Goal: Information Seeking & Learning: Learn about a topic

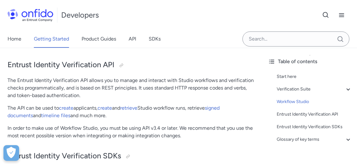
scroll to position [1184, 0]
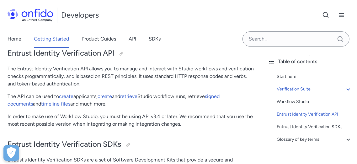
click at [344, 87] on icon at bounding box center [348, 89] width 8 height 8
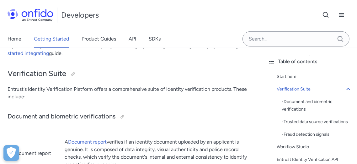
click at [344, 87] on icon at bounding box center [348, 89] width 8 height 8
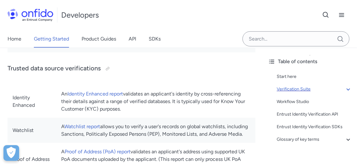
scroll to position [407, 0]
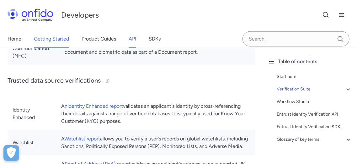
click at [130, 37] on link "API" at bounding box center [133, 39] width 8 height 18
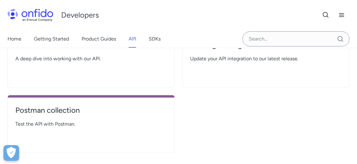
scroll to position [139, 0]
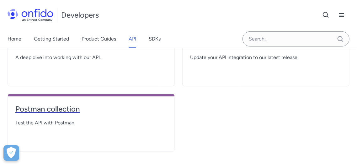
click at [47, 110] on h4 "Postman collection" at bounding box center [90, 109] width 151 height 10
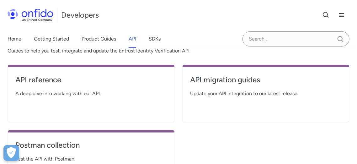
select select "http"
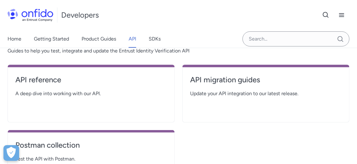
select select "http"
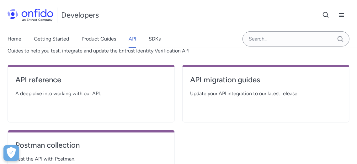
select select "http"
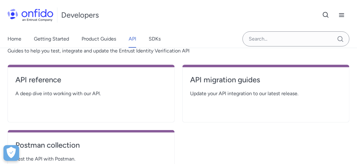
select select "http"
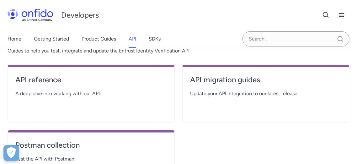
select select "http"
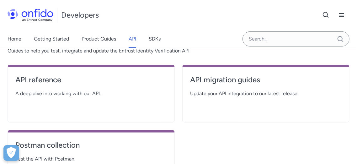
select select "http"
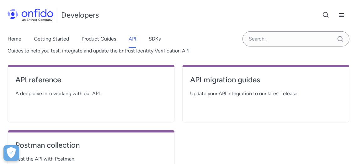
select select "http"
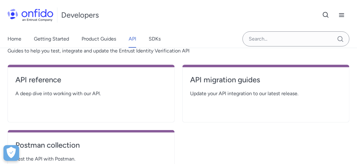
select select "http"
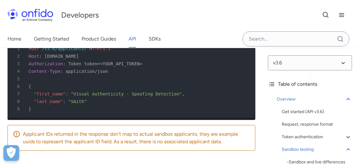
scroll to position [2996, 0]
